Goal: Use online tool/utility: Utilize a website feature to perform a specific function

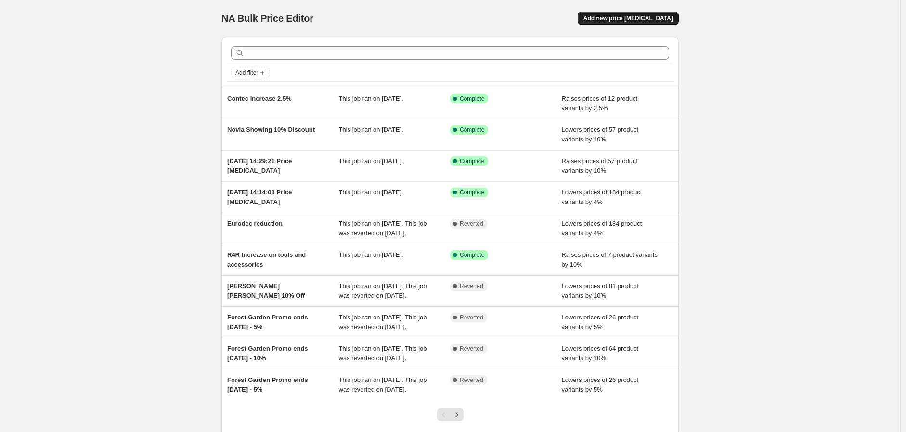
click at [620, 22] on span "Add new price change job" at bounding box center [628, 18] width 90 height 8
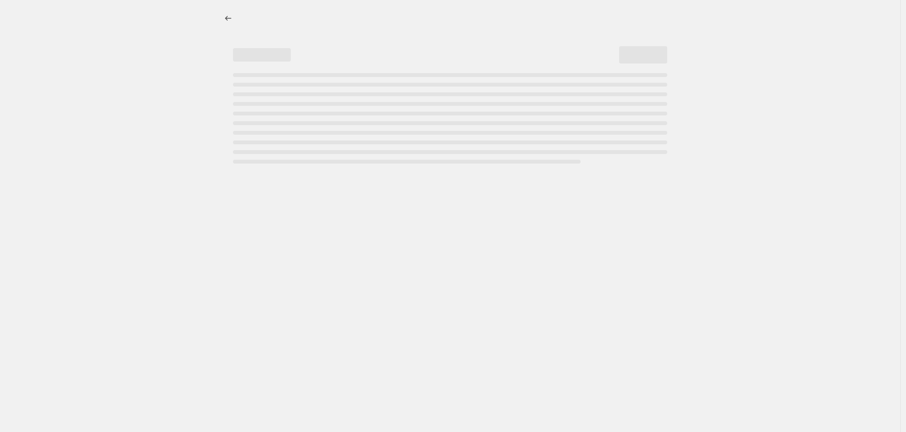
select select "percentage"
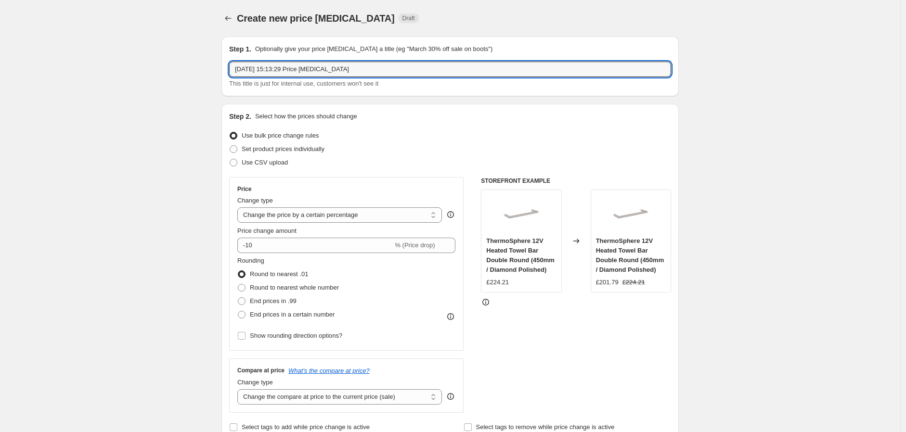
drag, startPoint x: 383, startPoint y: 72, endPoint x: 175, endPoint y: 64, distance: 208.1
type input "Brick Tile Co Prince Increase"
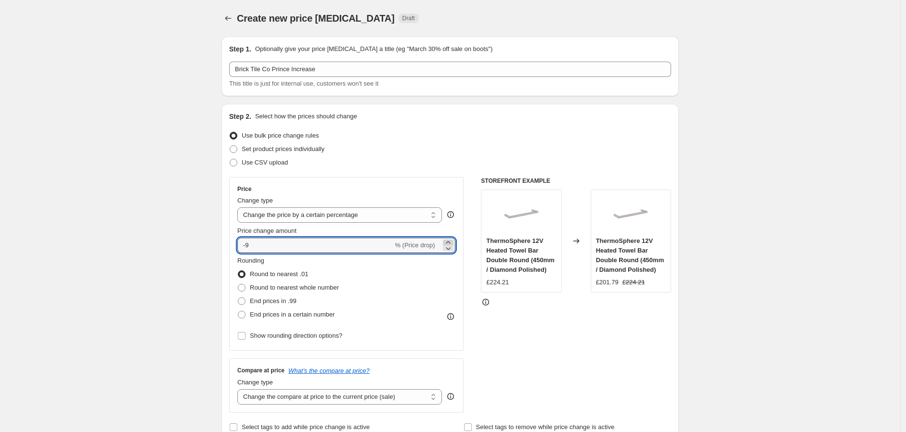
click at [450, 242] on icon at bounding box center [448, 242] width 4 height 2
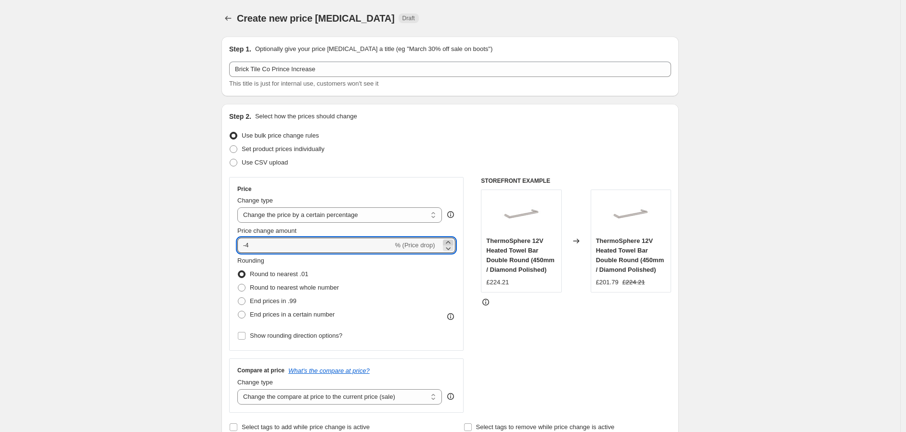
click at [450, 242] on icon at bounding box center [448, 242] width 4 height 2
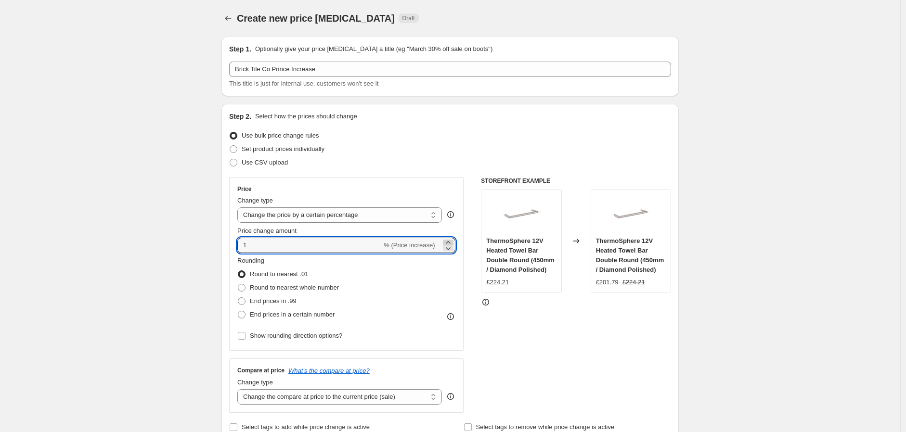
click at [450, 242] on icon at bounding box center [448, 242] width 4 height 2
type input "3"
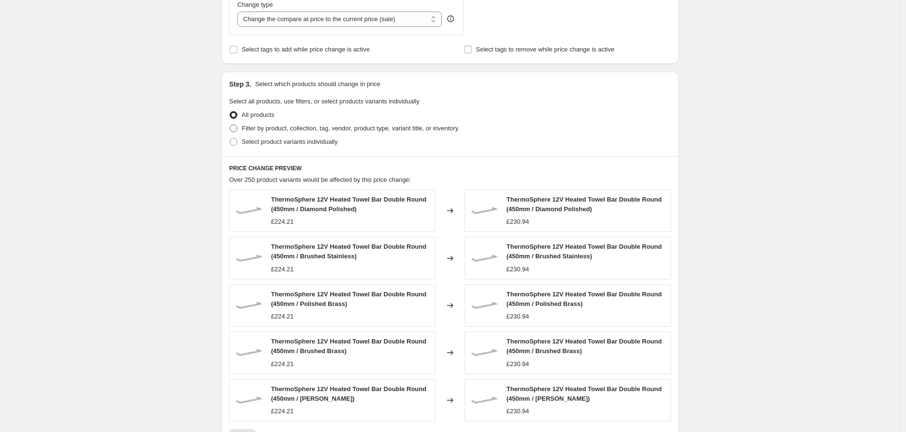
click at [299, 131] on span "Filter by product, collection, tag, vendor, product type, variant title, or inv…" at bounding box center [350, 128] width 217 height 7
click at [230, 125] on input "Filter by product, collection, tag, vendor, product type, variant title, or inv…" at bounding box center [230, 125] width 0 height 0
radio input "true"
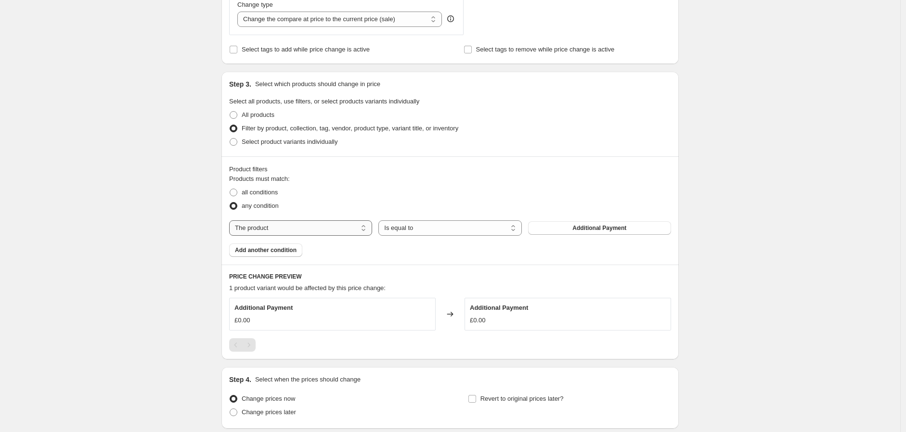
click at [336, 233] on select "The product The product's collection The product's tag The product's vendor The…" at bounding box center [300, 227] width 143 height 15
select select "vendor"
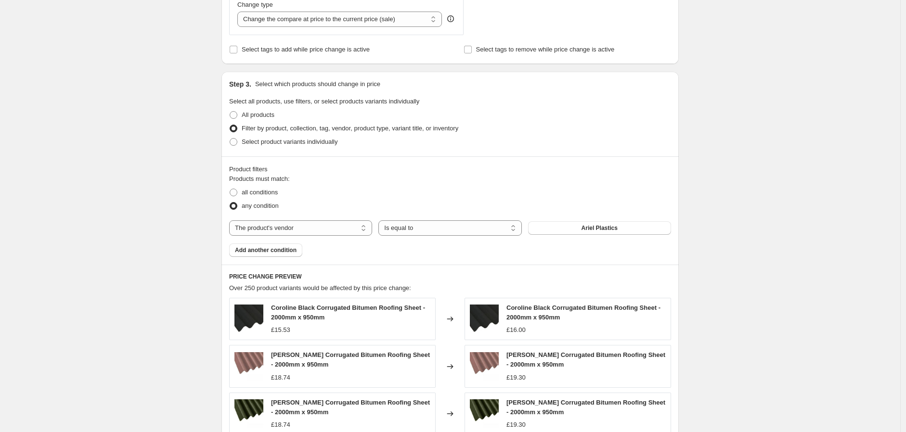
click at [582, 233] on button "Ariel Plastics" at bounding box center [599, 227] width 143 height 13
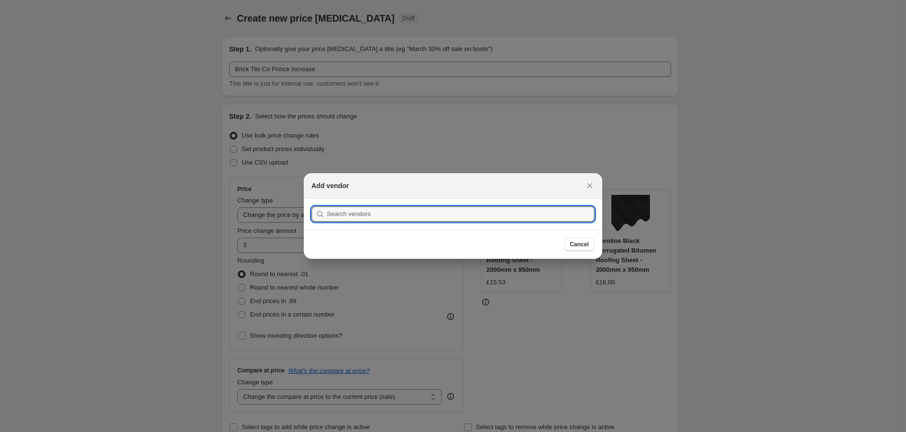
scroll to position [0, 0]
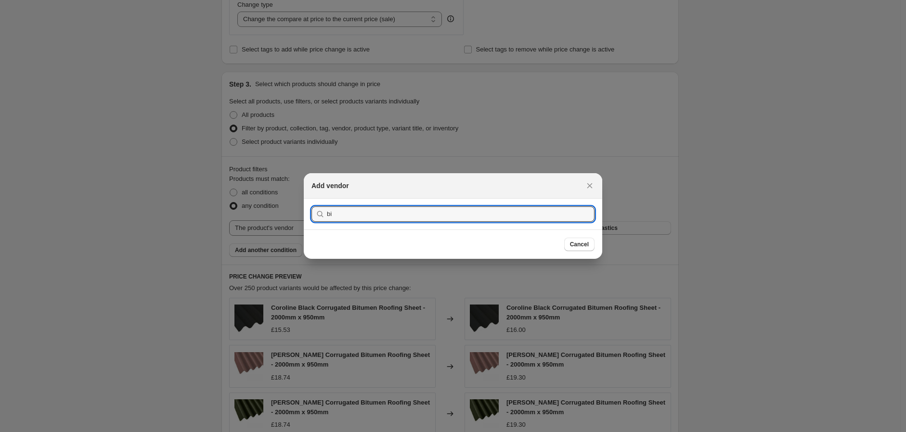
type input "b"
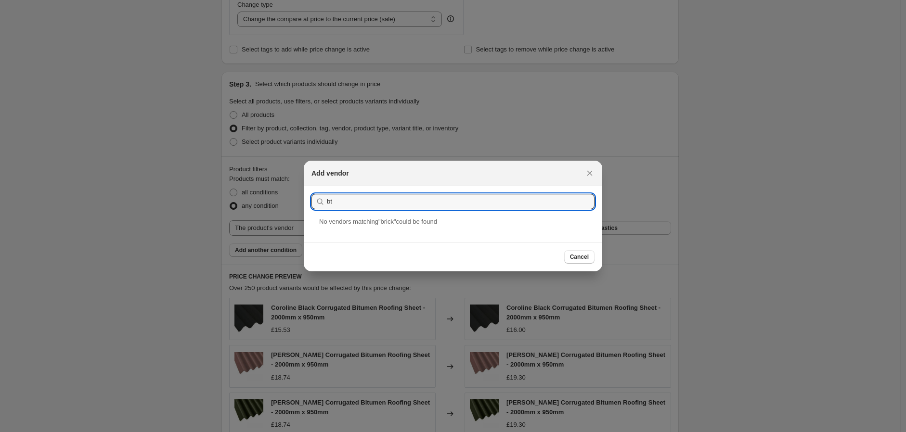
type input "b"
type input "the brick"
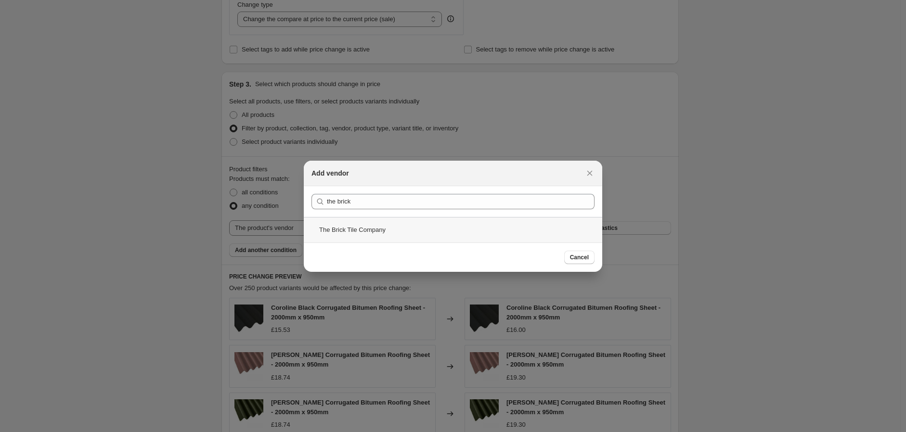
click at [373, 229] on div "The Brick Tile Company" at bounding box center [453, 230] width 298 height 26
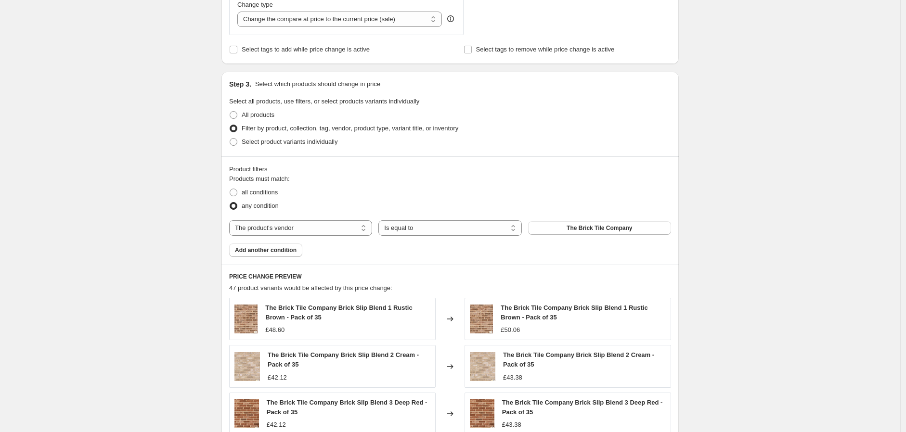
scroll to position [655, 0]
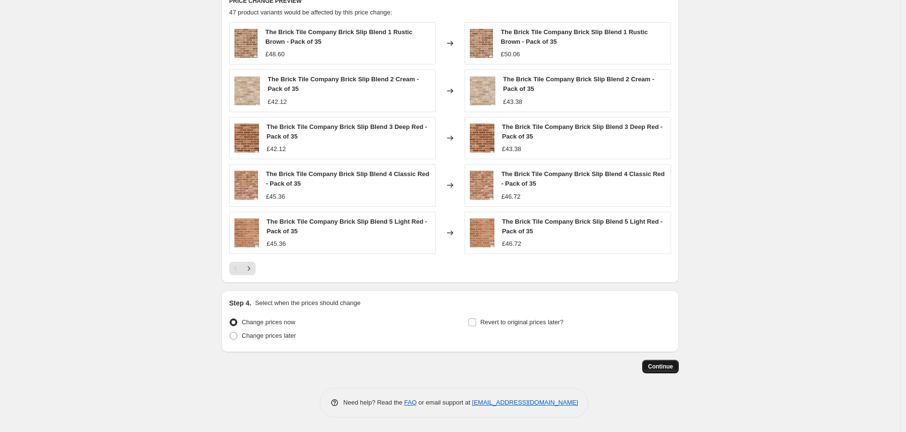
click at [671, 370] on span "Continue" at bounding box center [660, 367] width 25 height 8
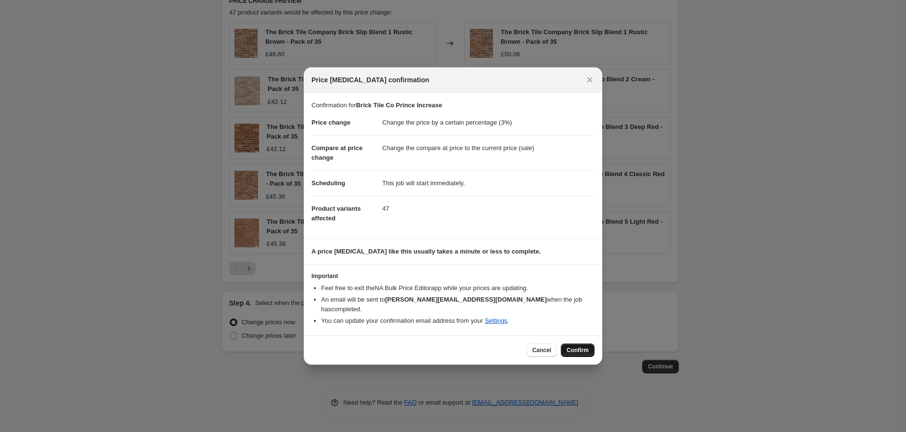
click at [569, 347] on span "Confirm" at bounding box center [578, 351] width 22 height 8
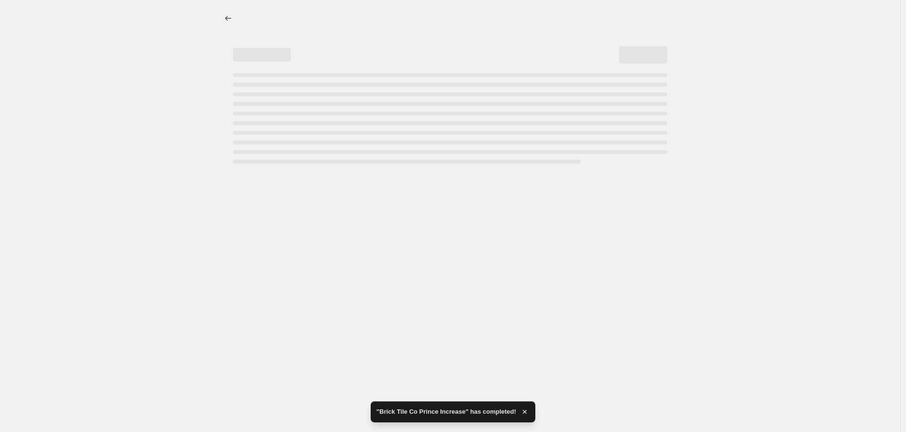
select select "percentage"
select select "vendor"
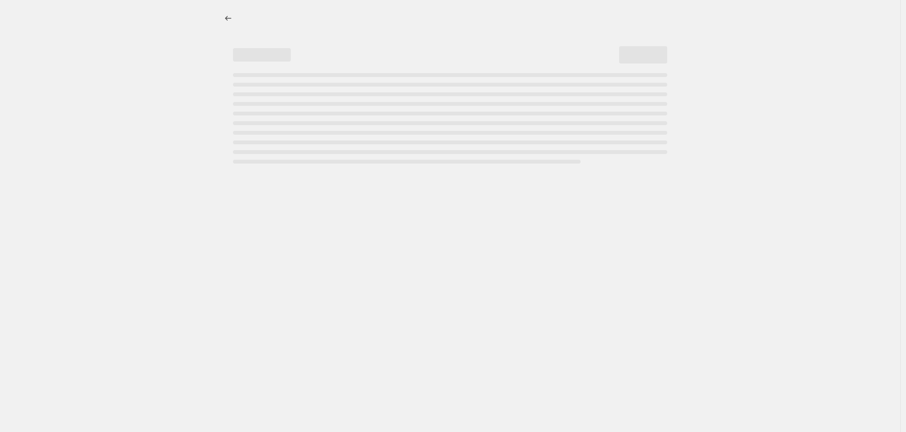
select select "percentage"
select select "vendor"
